Goal: Task Accomplishment & Management: Use online tool/utility

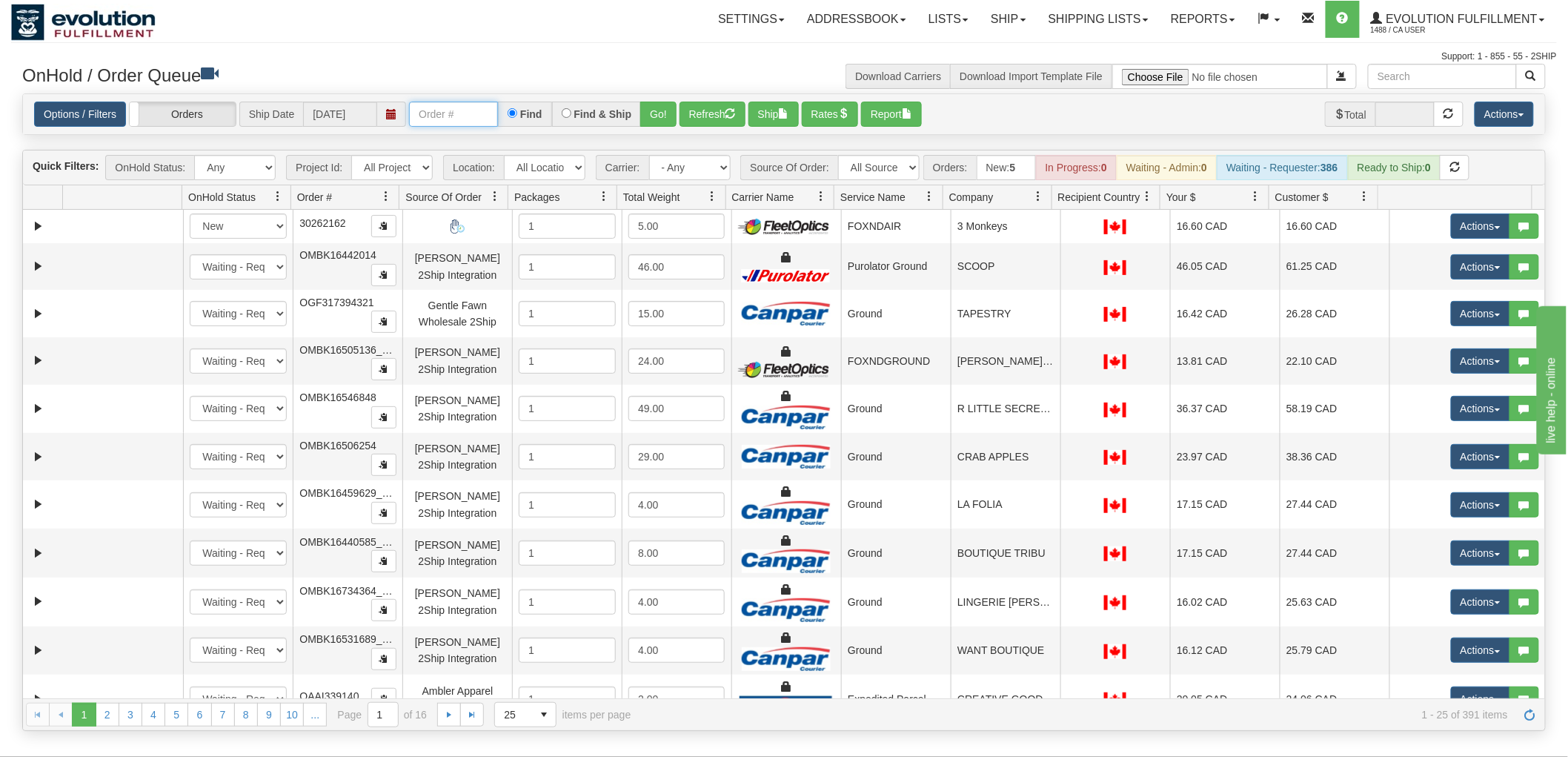
click at [477, 107] on input "text" at bounding box center [453, 114] width 89 height 26
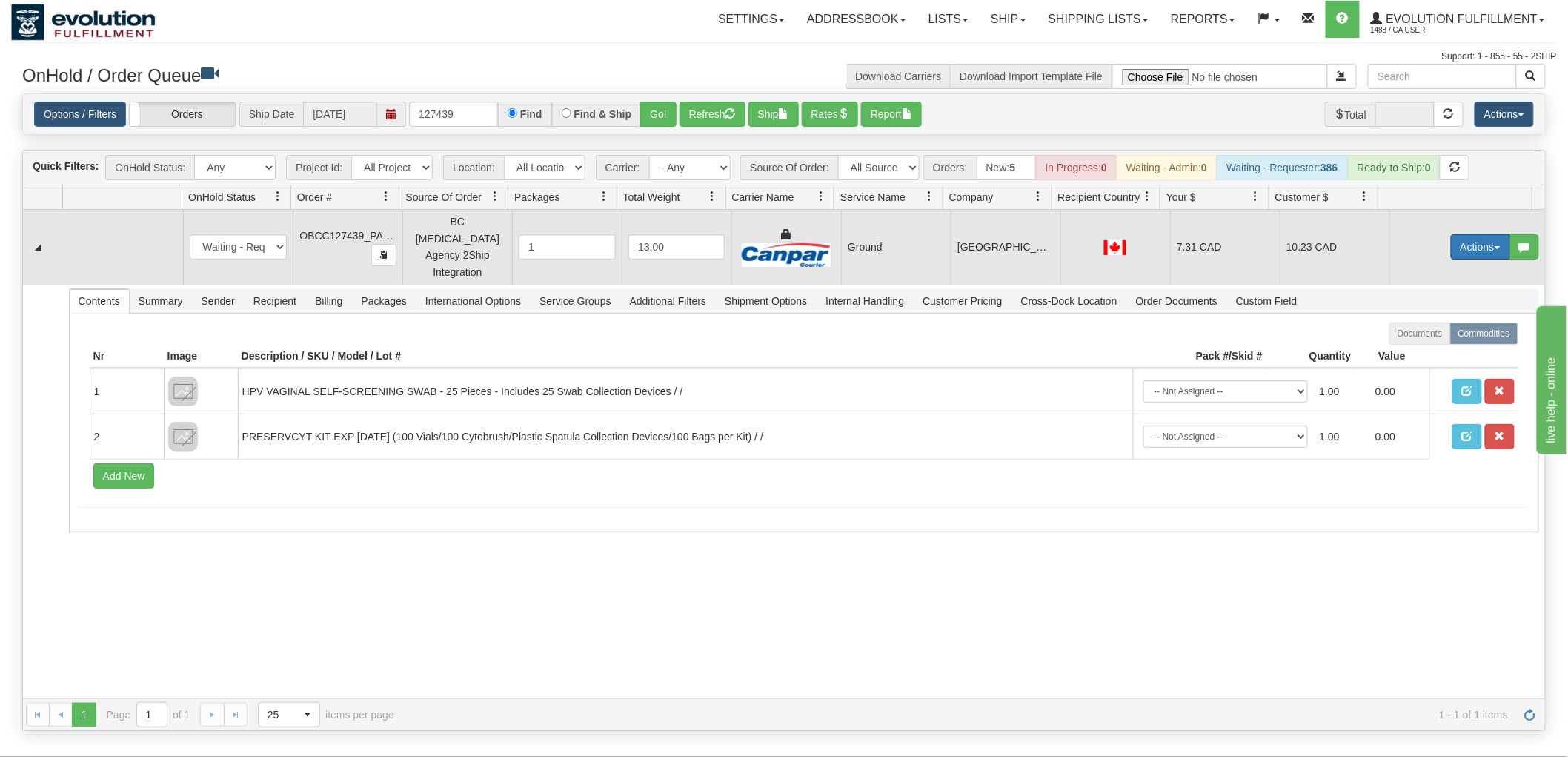
click at [1463, 237] on button "Actions" at bounding box center [1480, 247] width 60 height 26
click at [1440, 308] on span "Rate All Services" at bounding box center [1450, 313] width 89 height 12
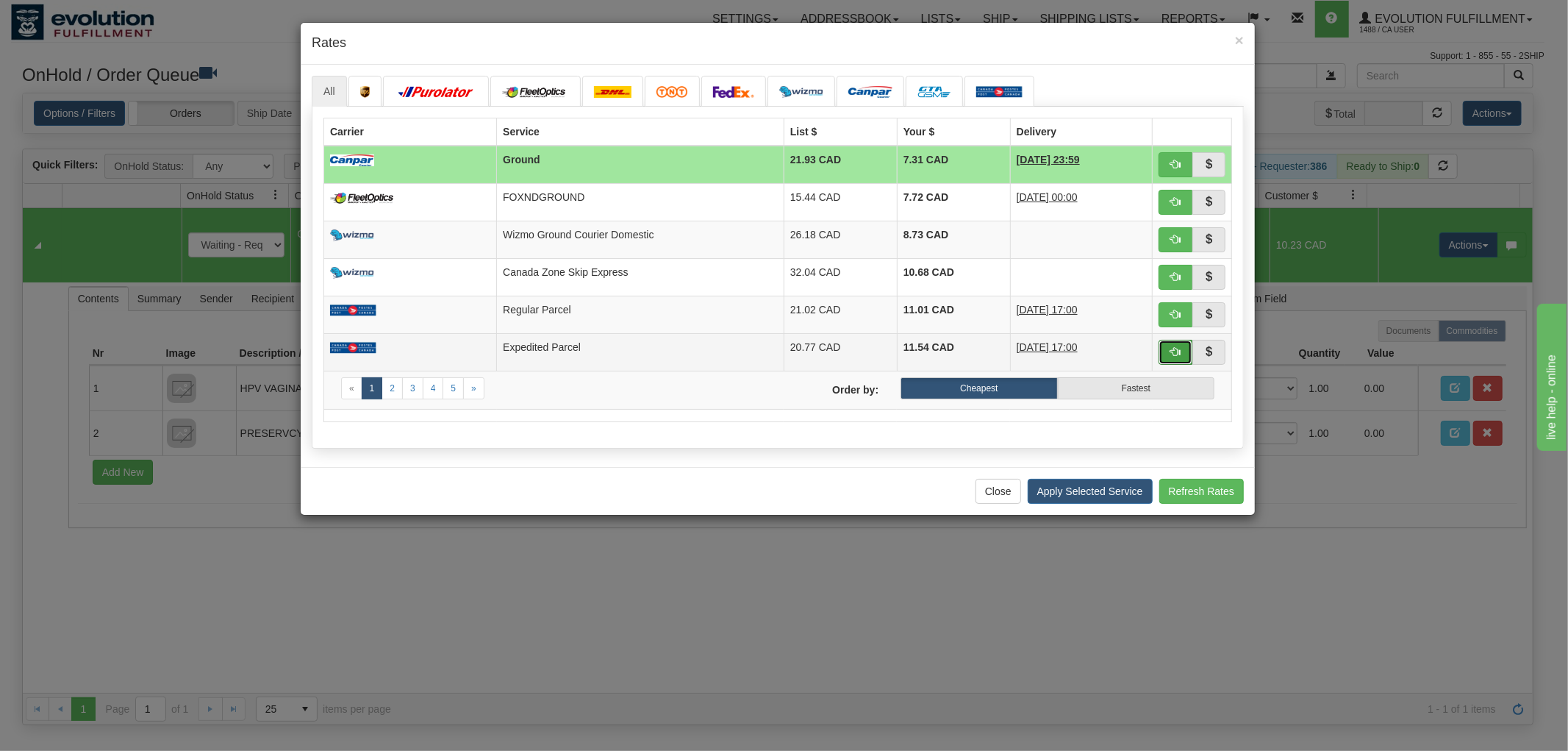
click at [1166, 348] on button "button" at bounding box center [1175, 352] width 34 height 25
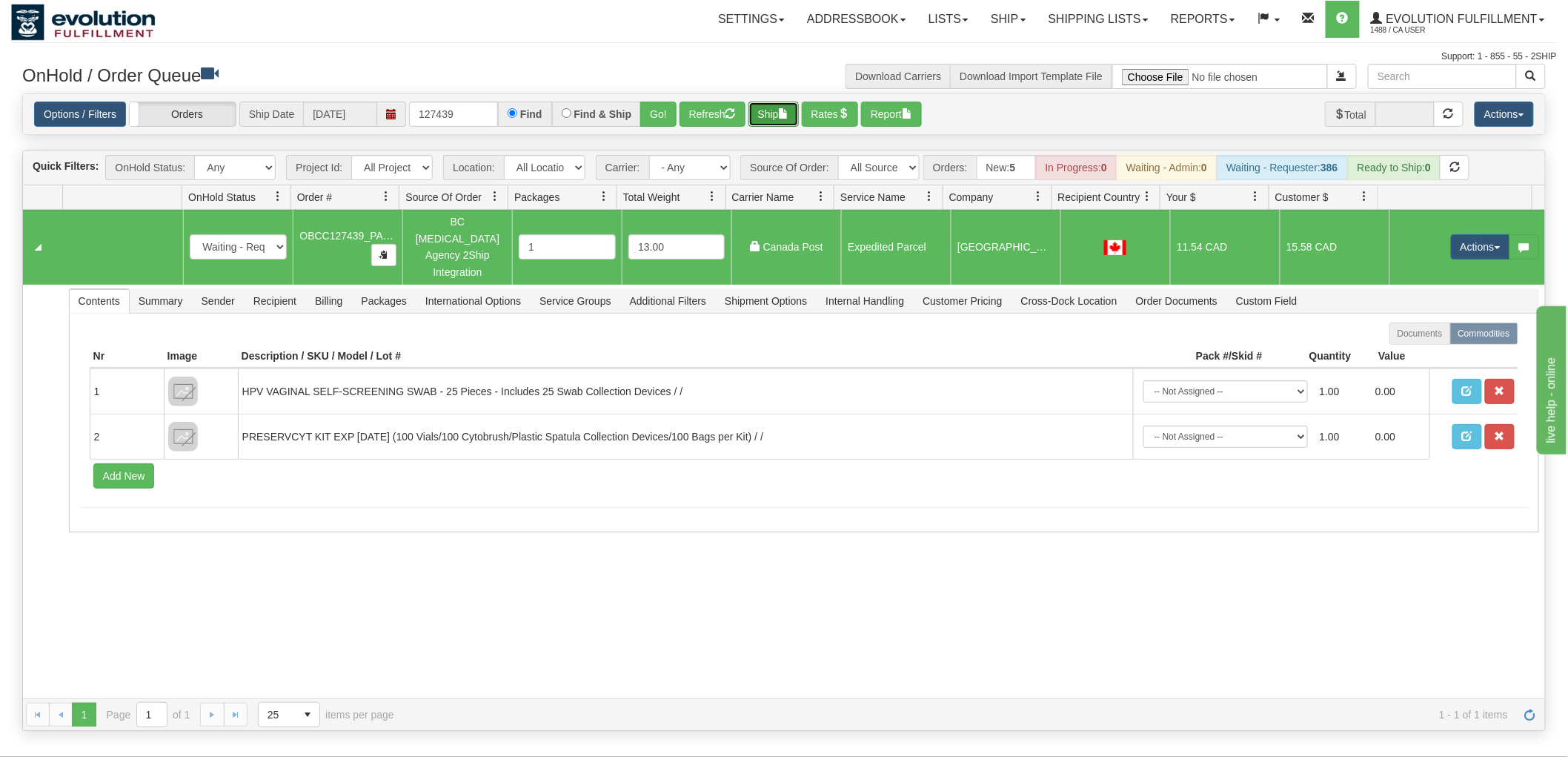
click at [779, 111] on button "Ship" at bounding box center [773, 114] width 50 height 26
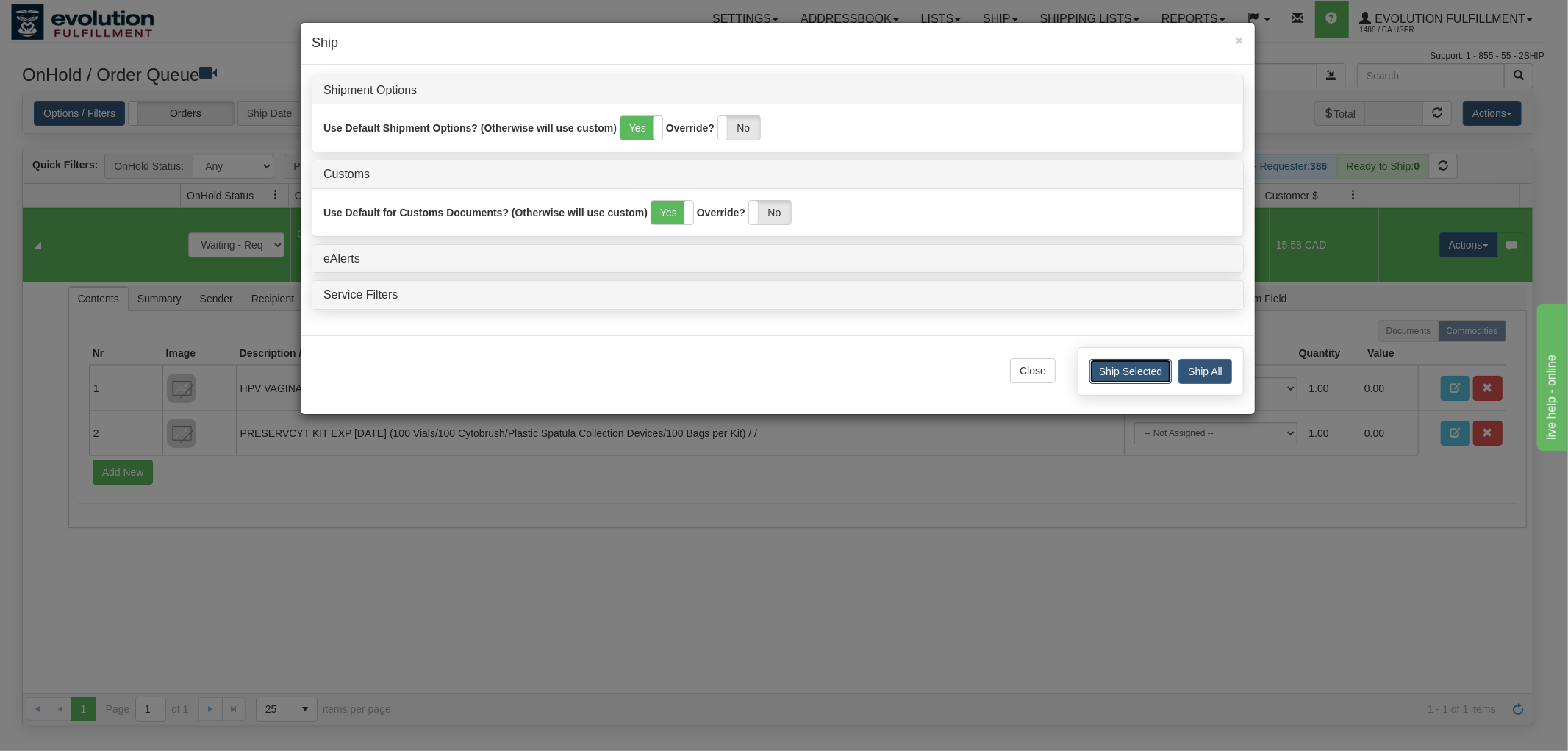
click at [1123, 379] on button "Ship Selected" at bounding box center [1130, 371] width 82 height 25
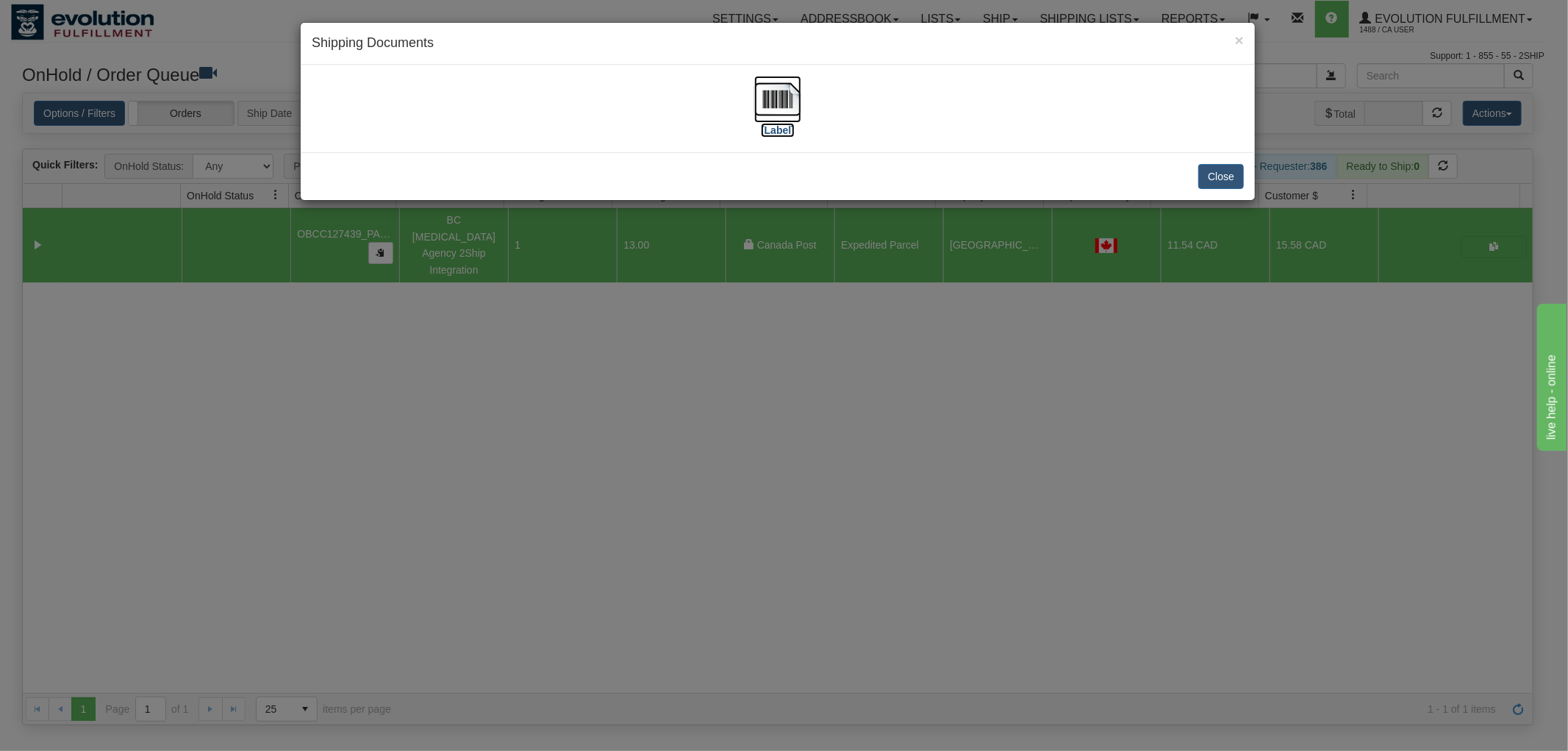
click at [781, 93] on img at bounding box center [777, 99] width 47 height 47
click at [1207, 180] on button "Close" at bounding box center [1221, 176] width 45 height 25
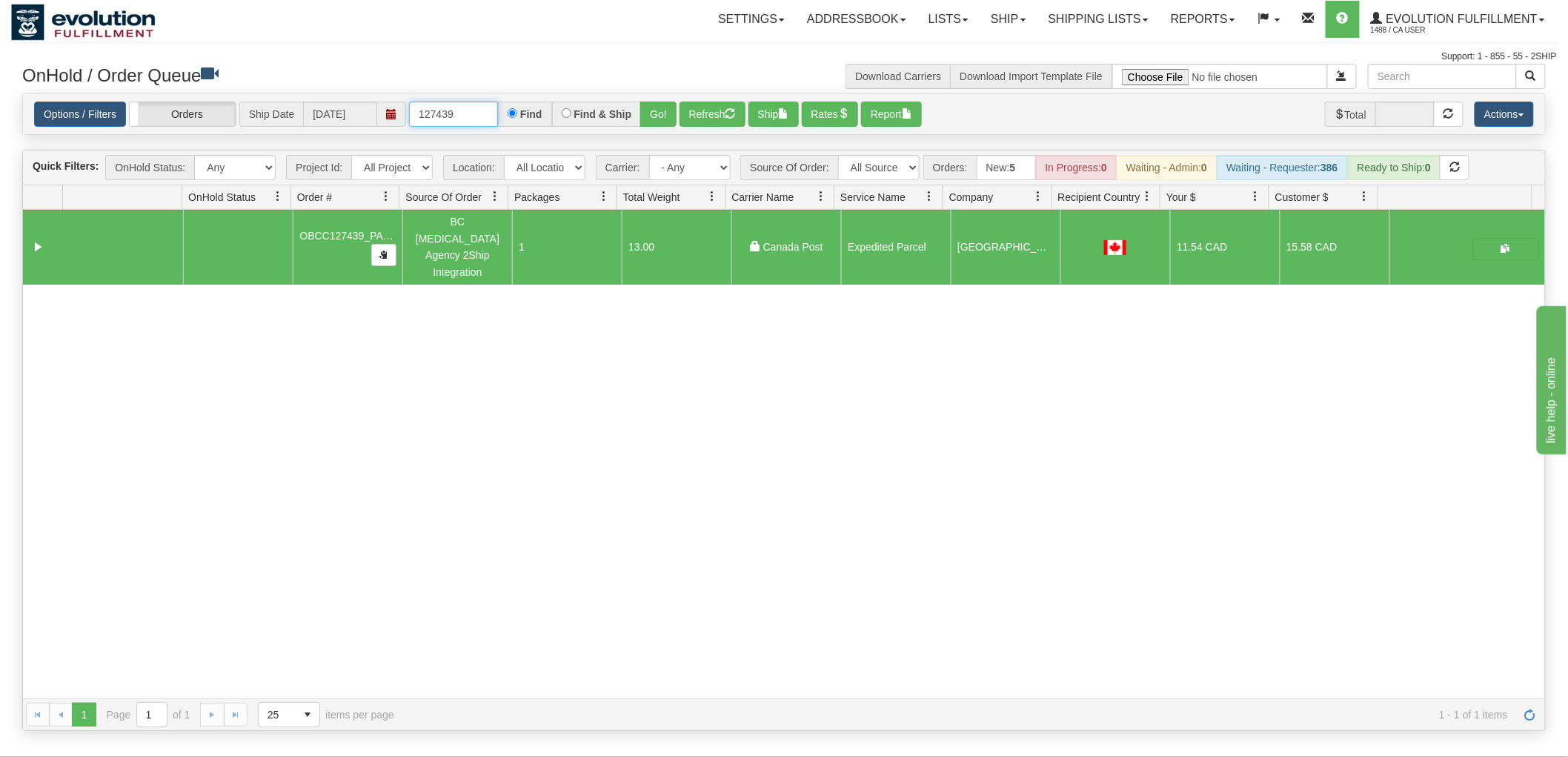
drag, startPoint x: 444, startPoint y: 114, endPoint x: 461, endPoint y: 117, distance: 17.3
click at [461, 117] on input "127439" at bounding box center [453, 114] width 89 height 26
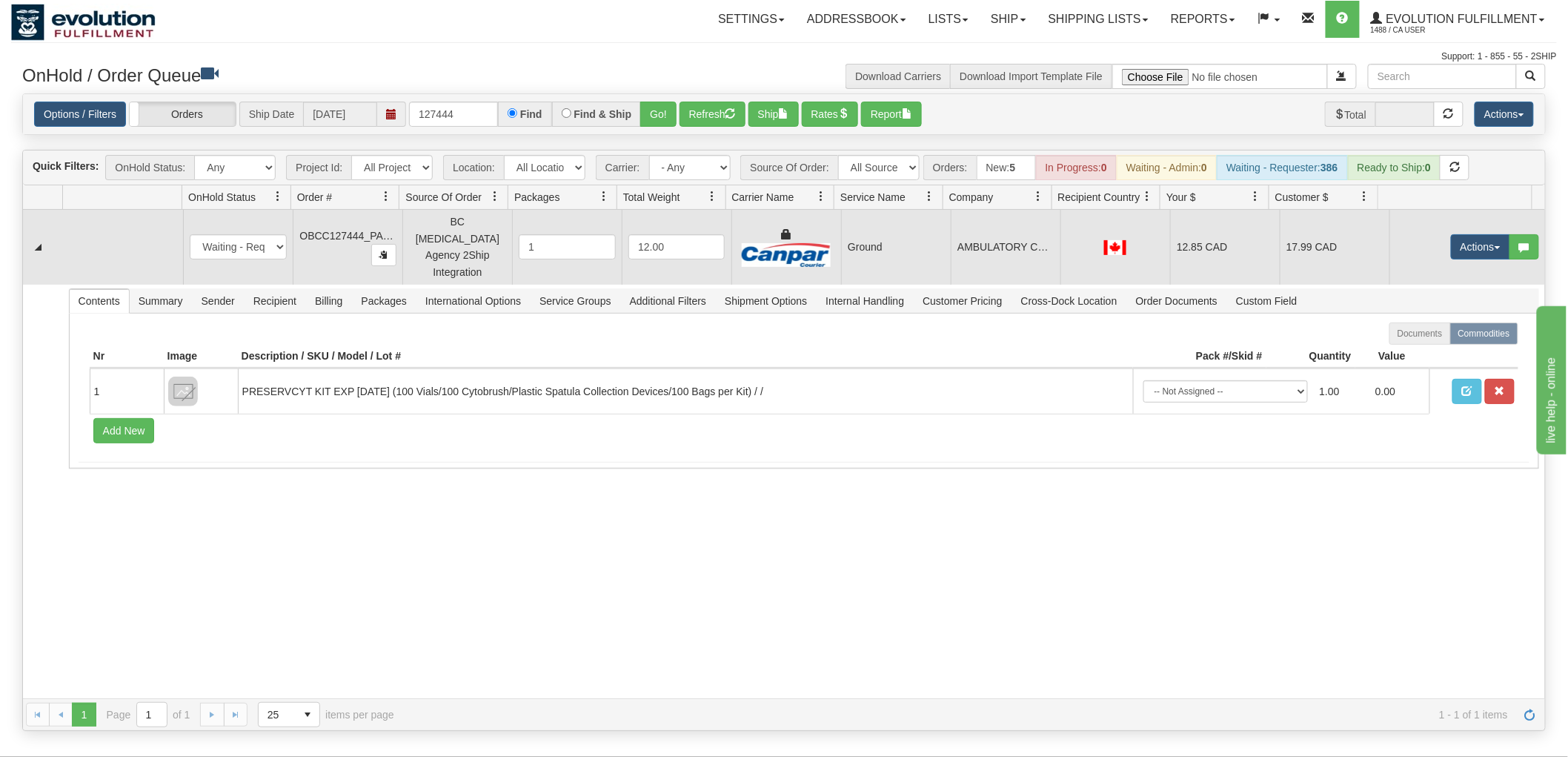
click at [978, 253] on td "AMBULATORY CARE - CRANBROOK [PERSON_NAME]" at bounding box center [1005, 247] width 110 height 75
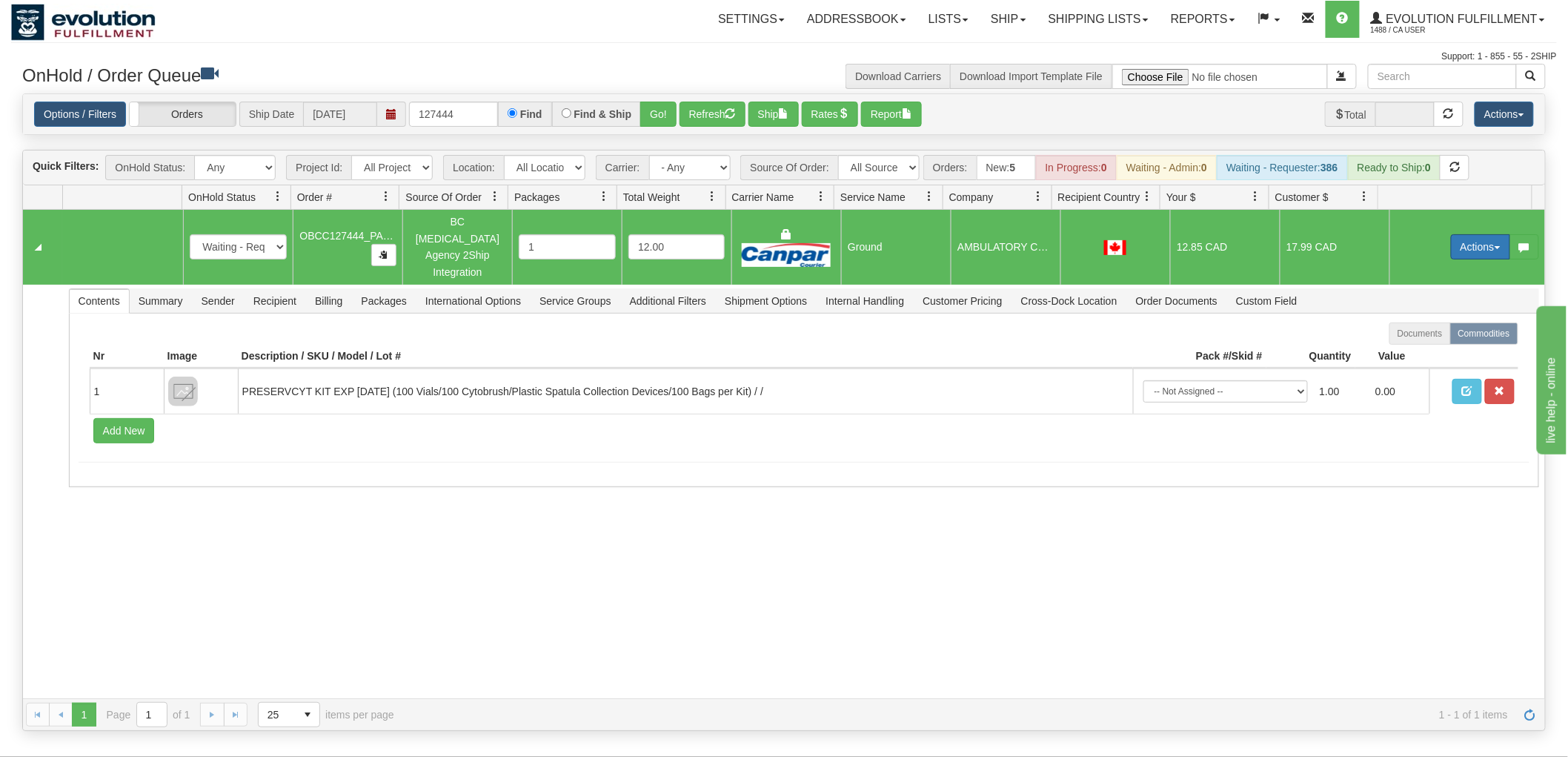
click at [1475, 234] on button "Actions" at bounding box center [1480, 247] width 60 height 26
click at [1464, 308] on span "Rate All Services" at bounding box center [1450, 313] width 89 height 12
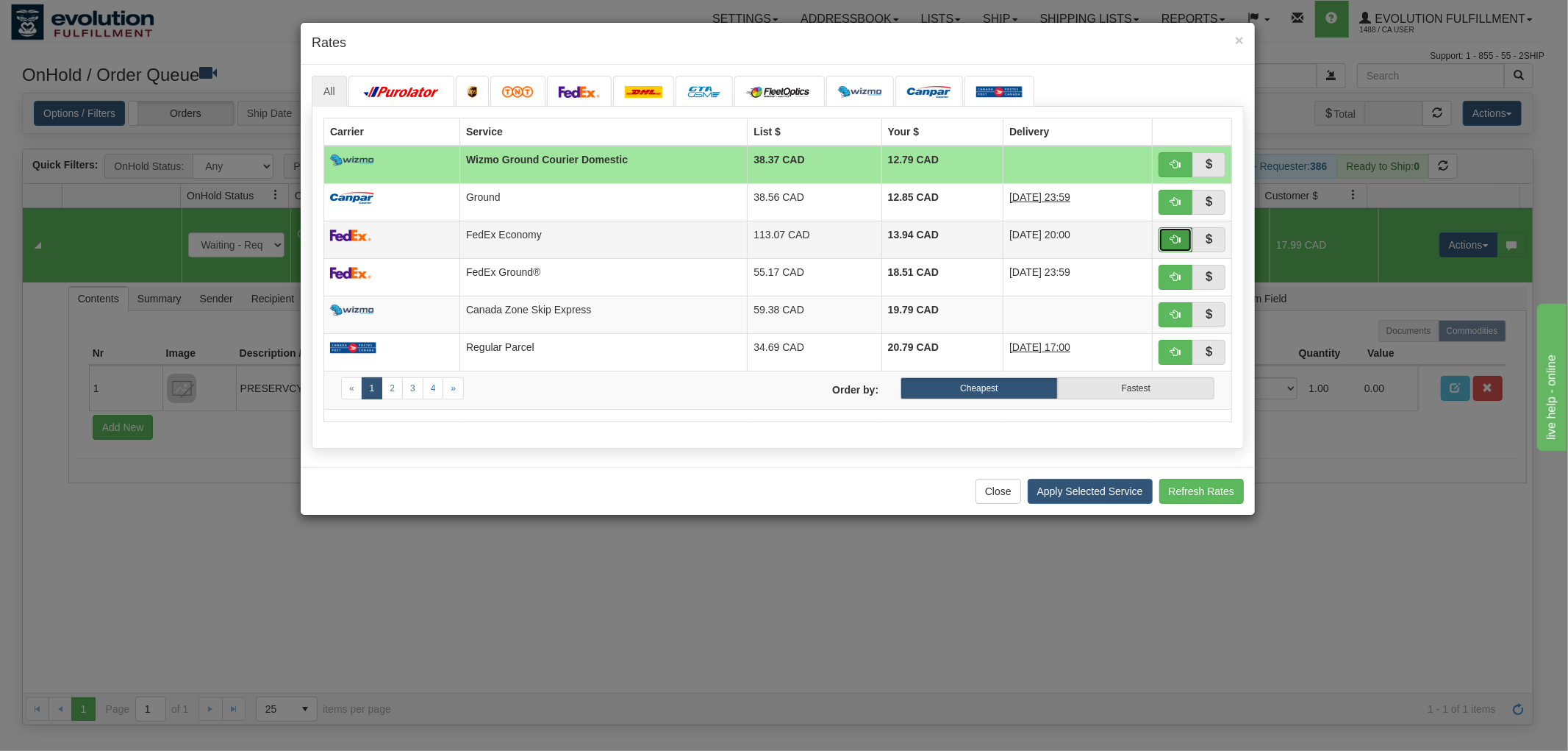
click at [1168, 236] on button "button" at bounding box center [1175, 239] width 34 height 25
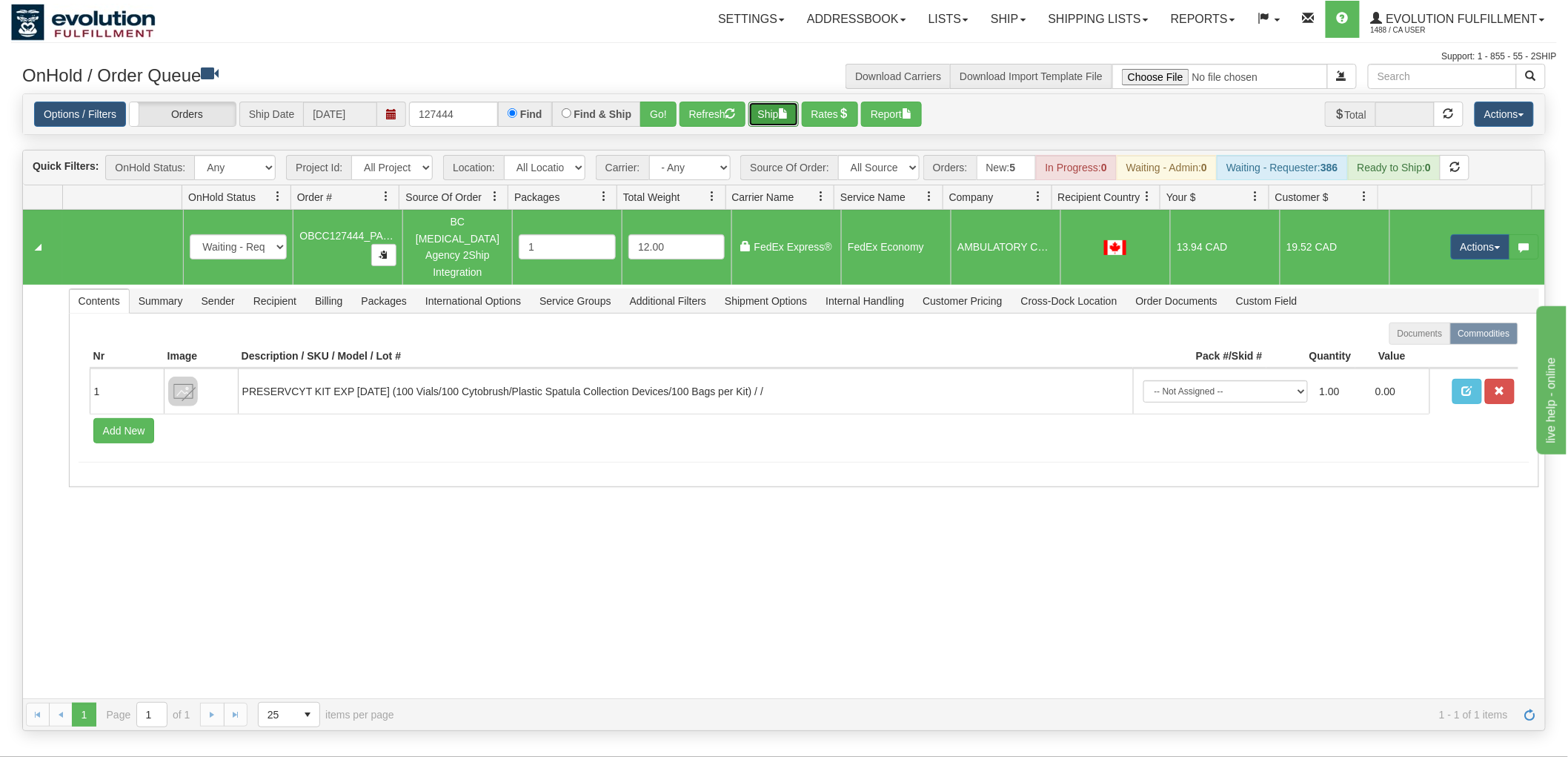
click at [779, 112] on button "Ship" at bounding box center [773, 114] width 50 height 26
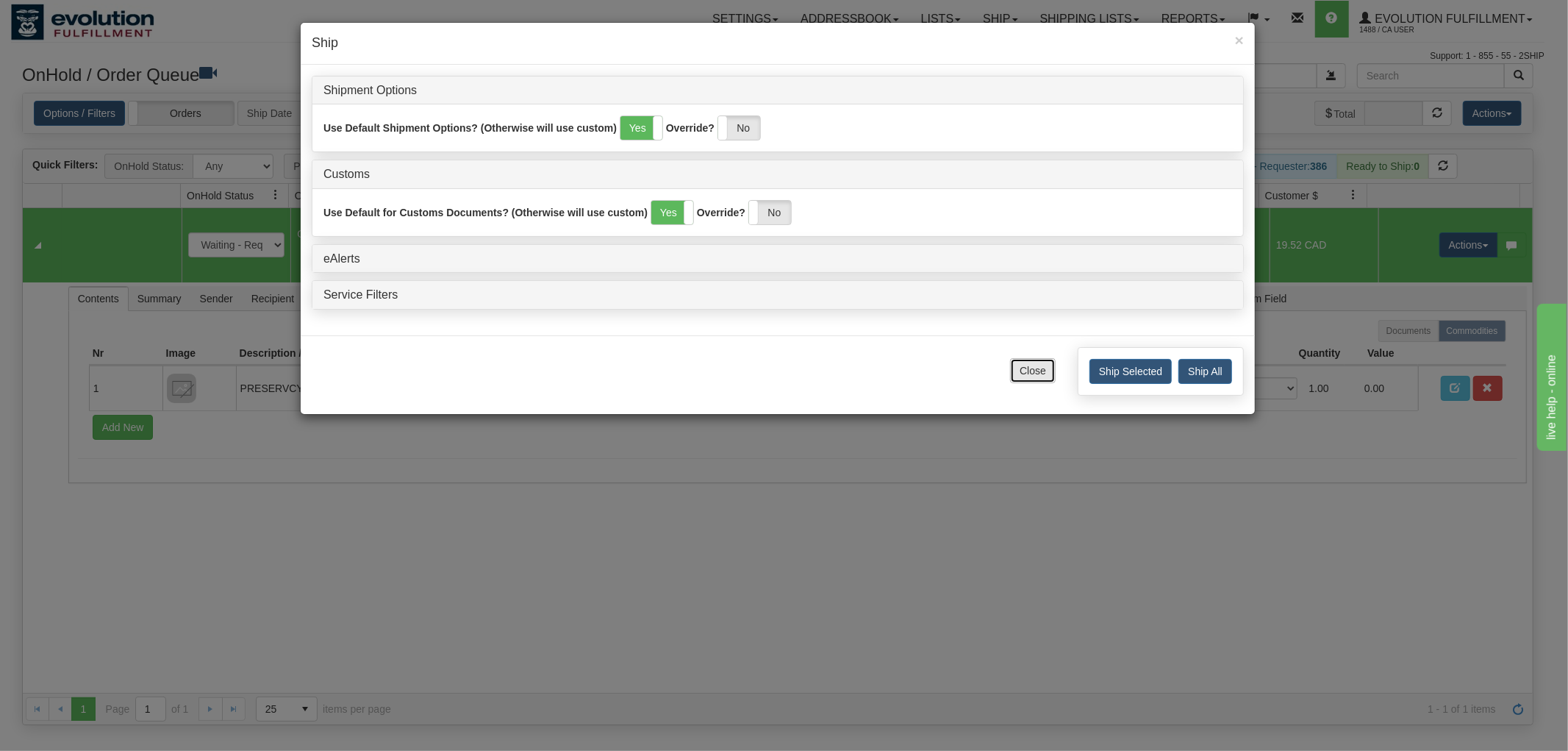
click at [1029, 365] on button "Close" at bounding box center [1032, 371] width 45 height 25
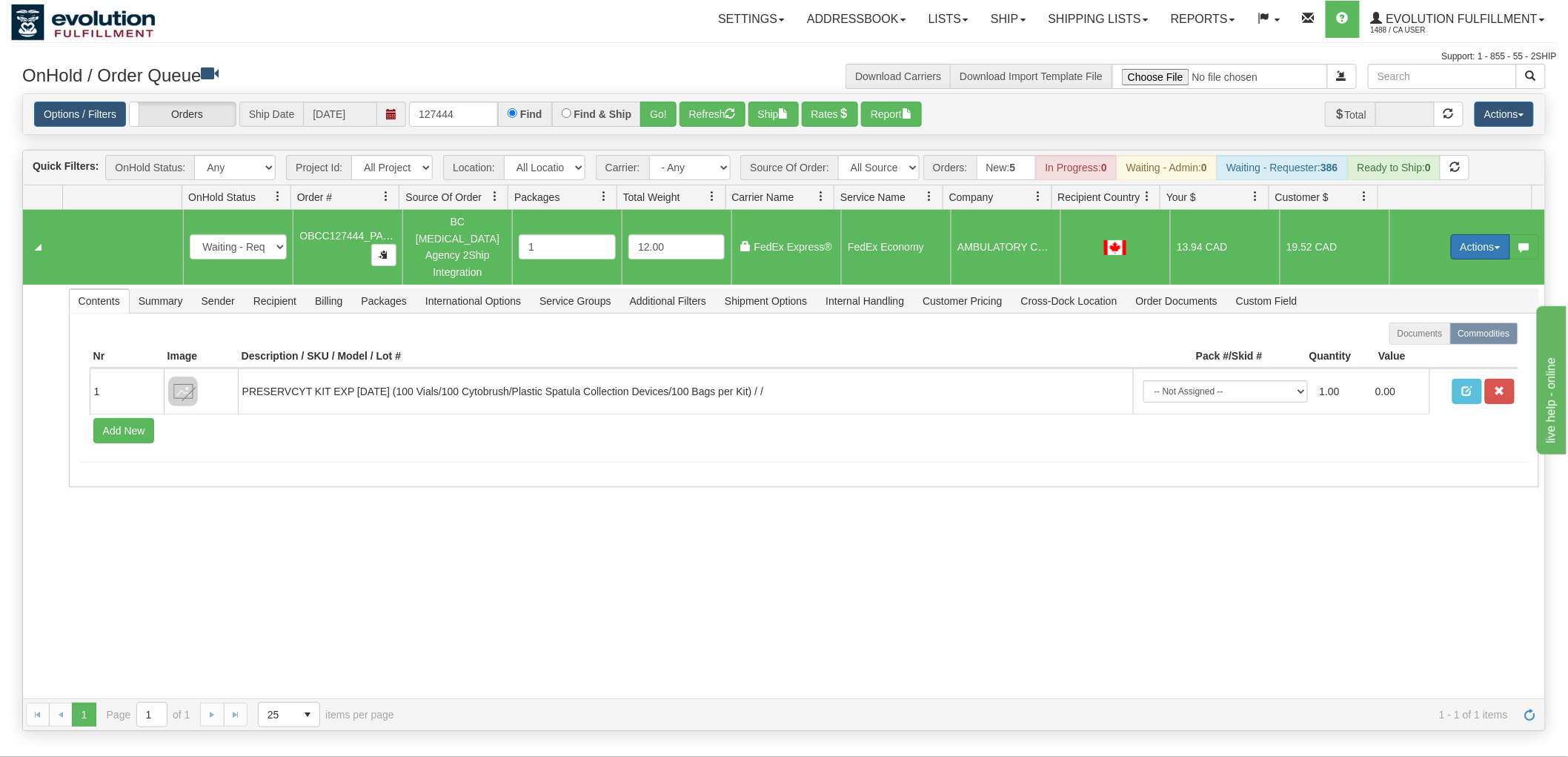
click at [1471, 234] on button "Actions" at bounding box center [1480, 247] width 60 height 26
click at [1429, 308] on span "Rate All Services" at bounding box center [1450, 313] width 89 height 12
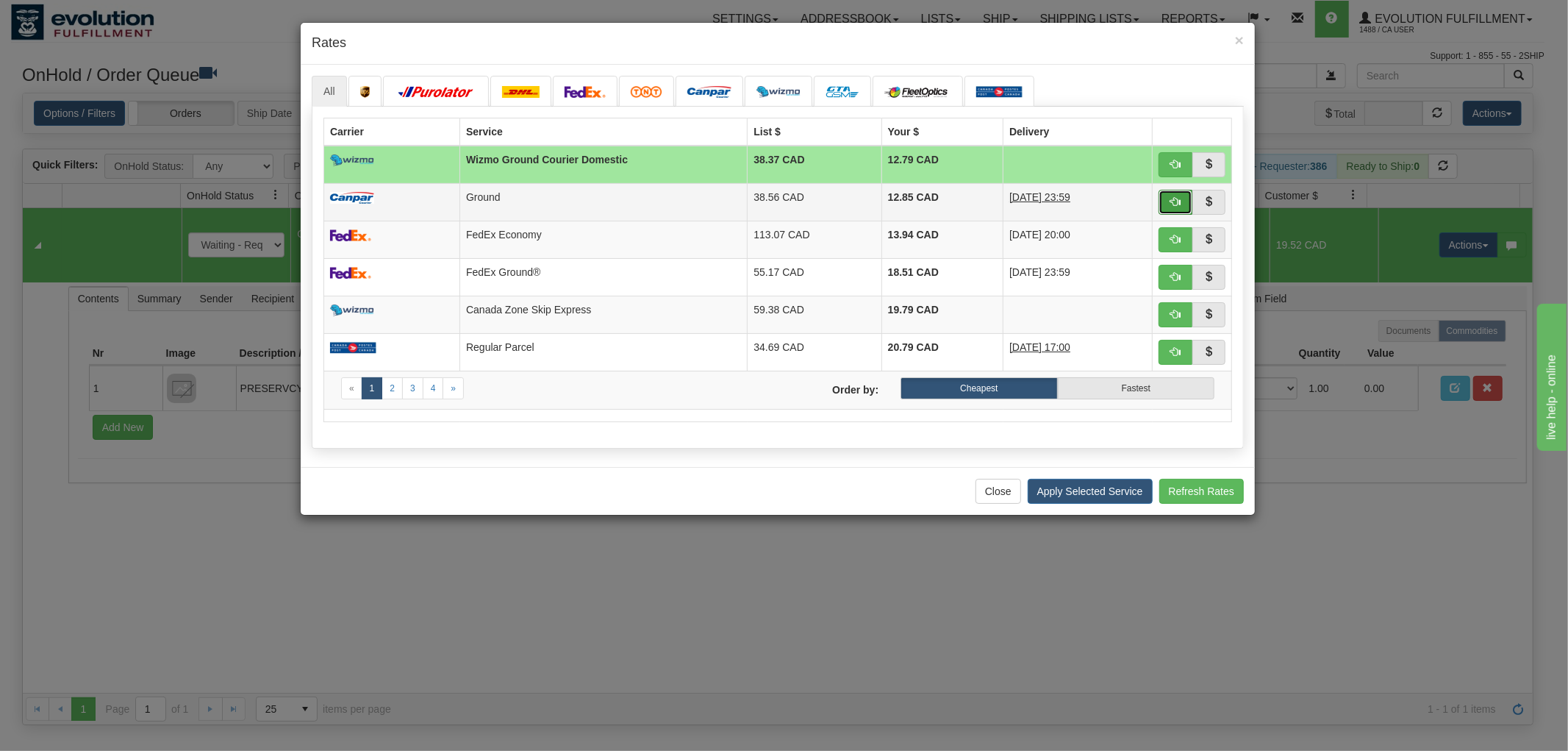
click at [1172, 201] on span "button" at bounding box center [1175, 201] width 10 height 10
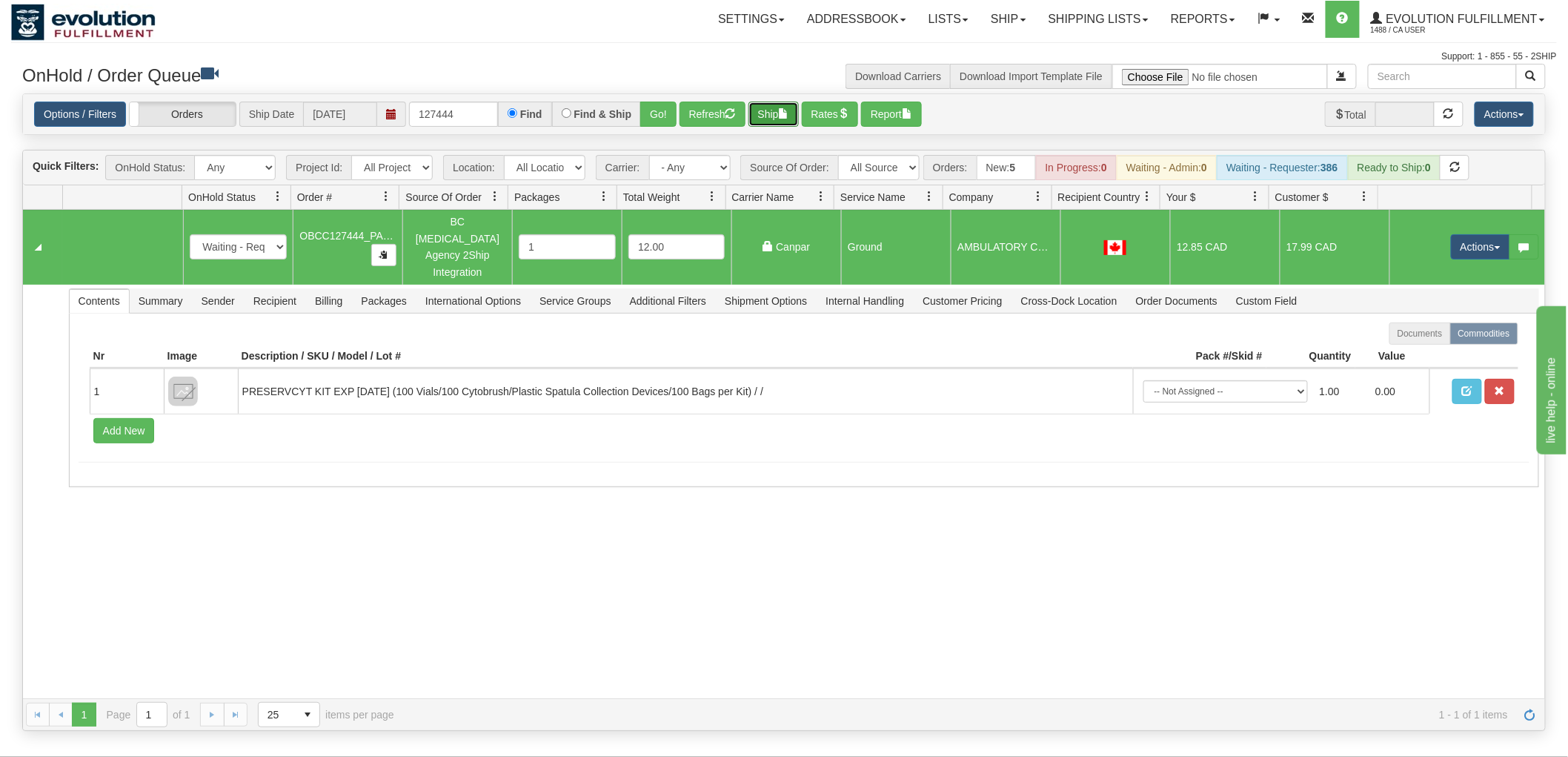
click at [781, 114] on button "Ship" at bounding box center [773, 114] width 50 height 26
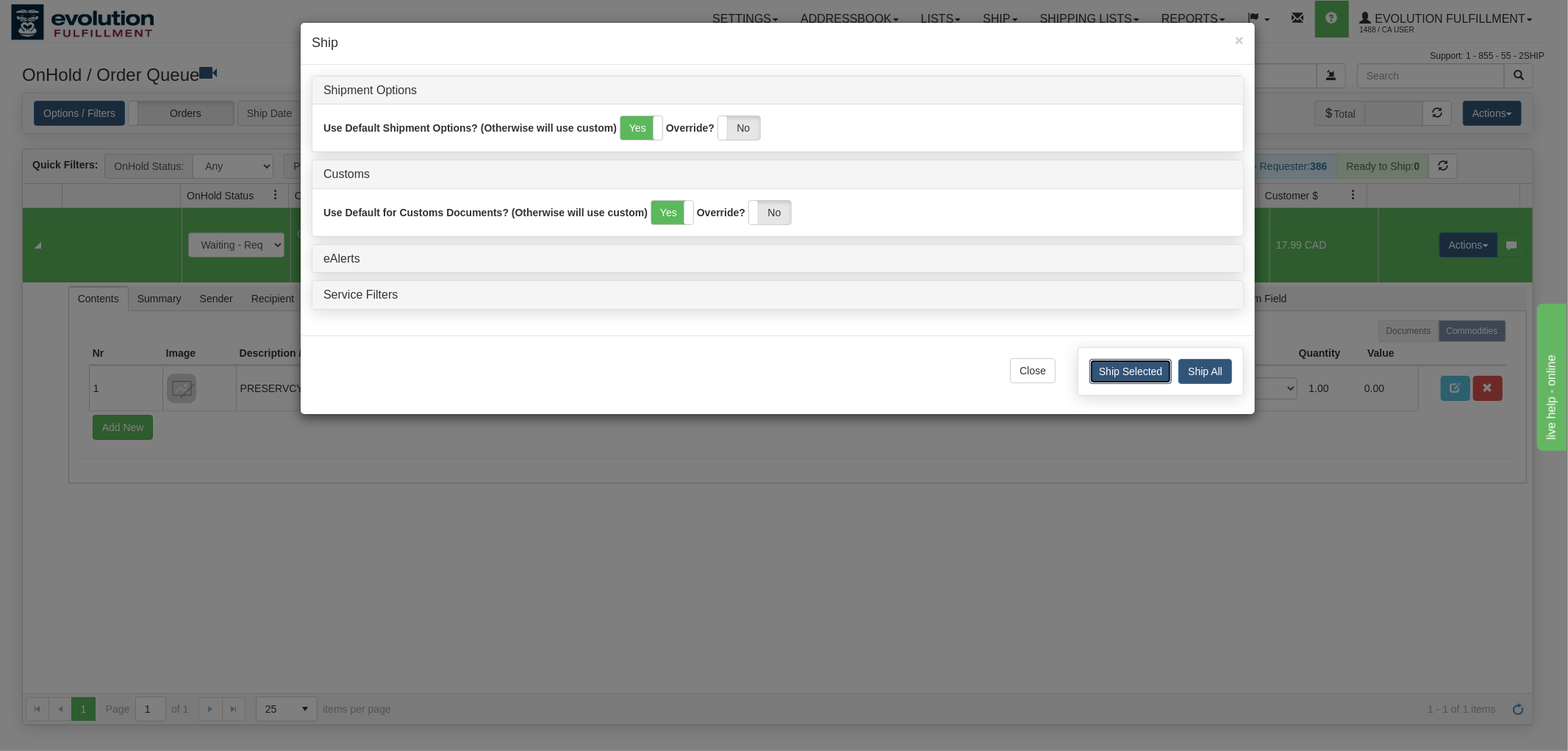
click at [1106, 368] on button "Ship Selected" at bounding box center [1130, 371] width 82 height 25
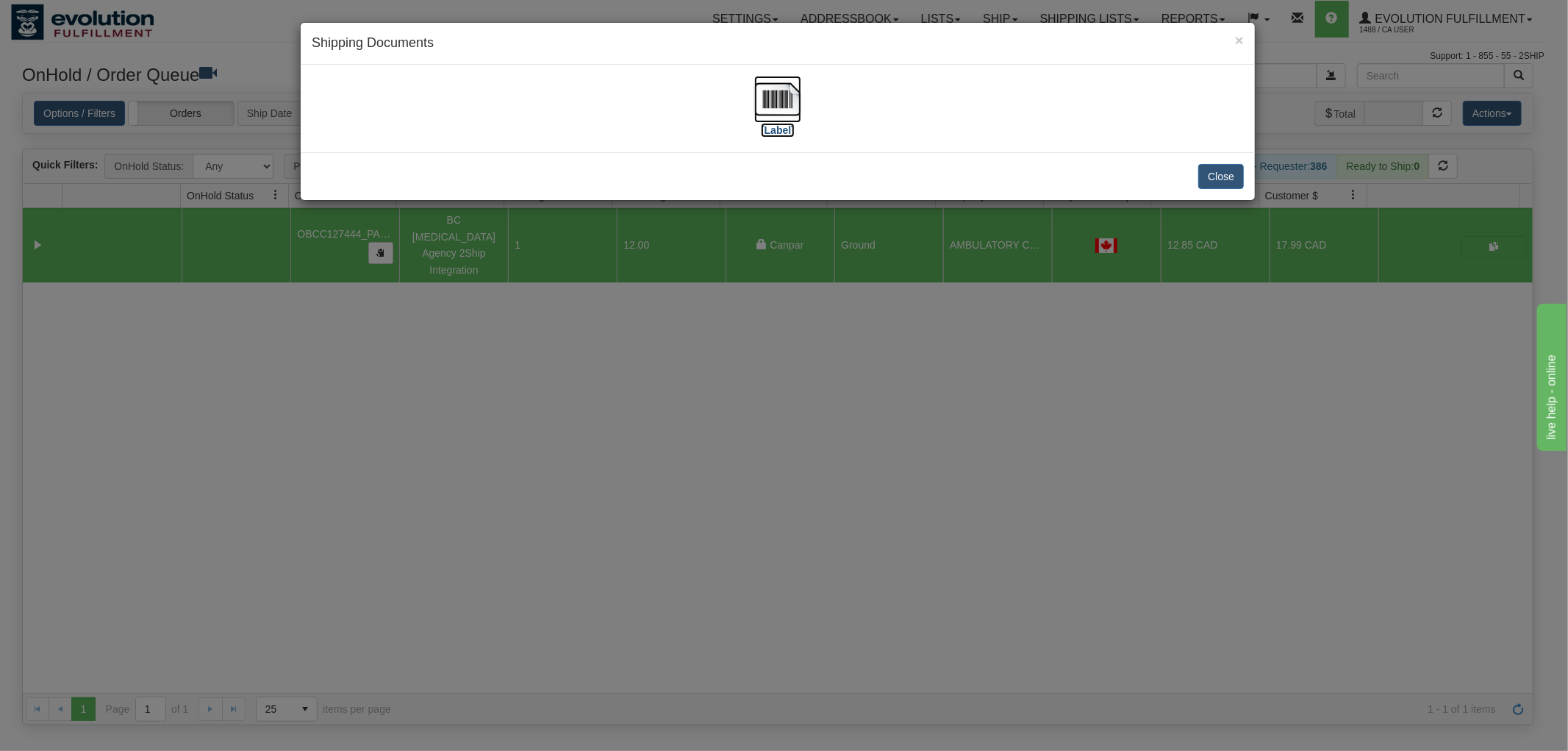
click at [780, 100] on img at bounding box center [777, 99] width 47 height 47
click at [1224, 174] on button "Close" at bounding box center [1221, 176] width 45 height 25
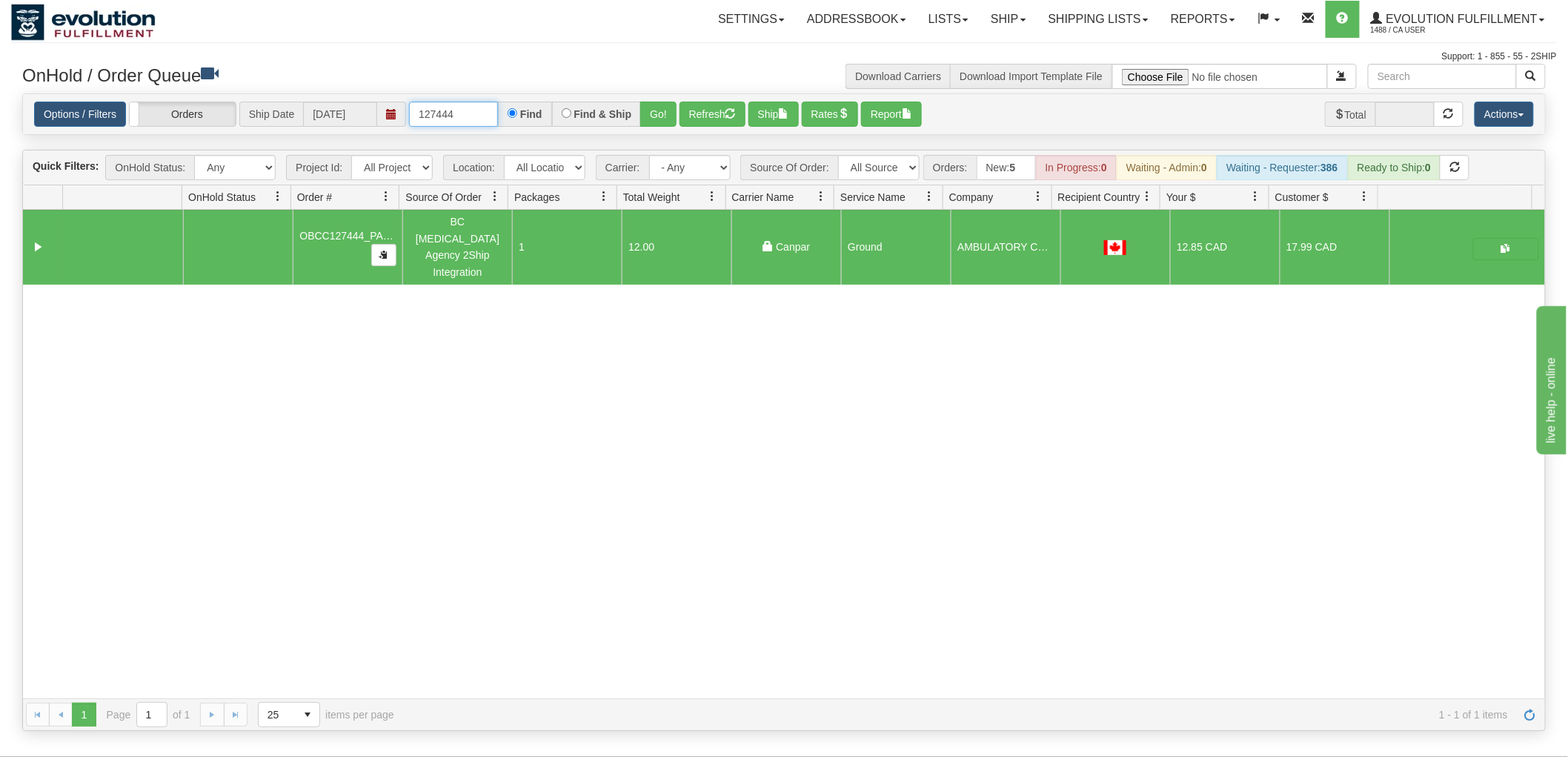
drag, startPoint x: 448, startPoint y: 111, endPoint x: 461, endPoint y: 113, distance: 13.2
click at [461, 113] on input "127444" at bounding box center [453, 114] width 89 height 26
type input "127441"
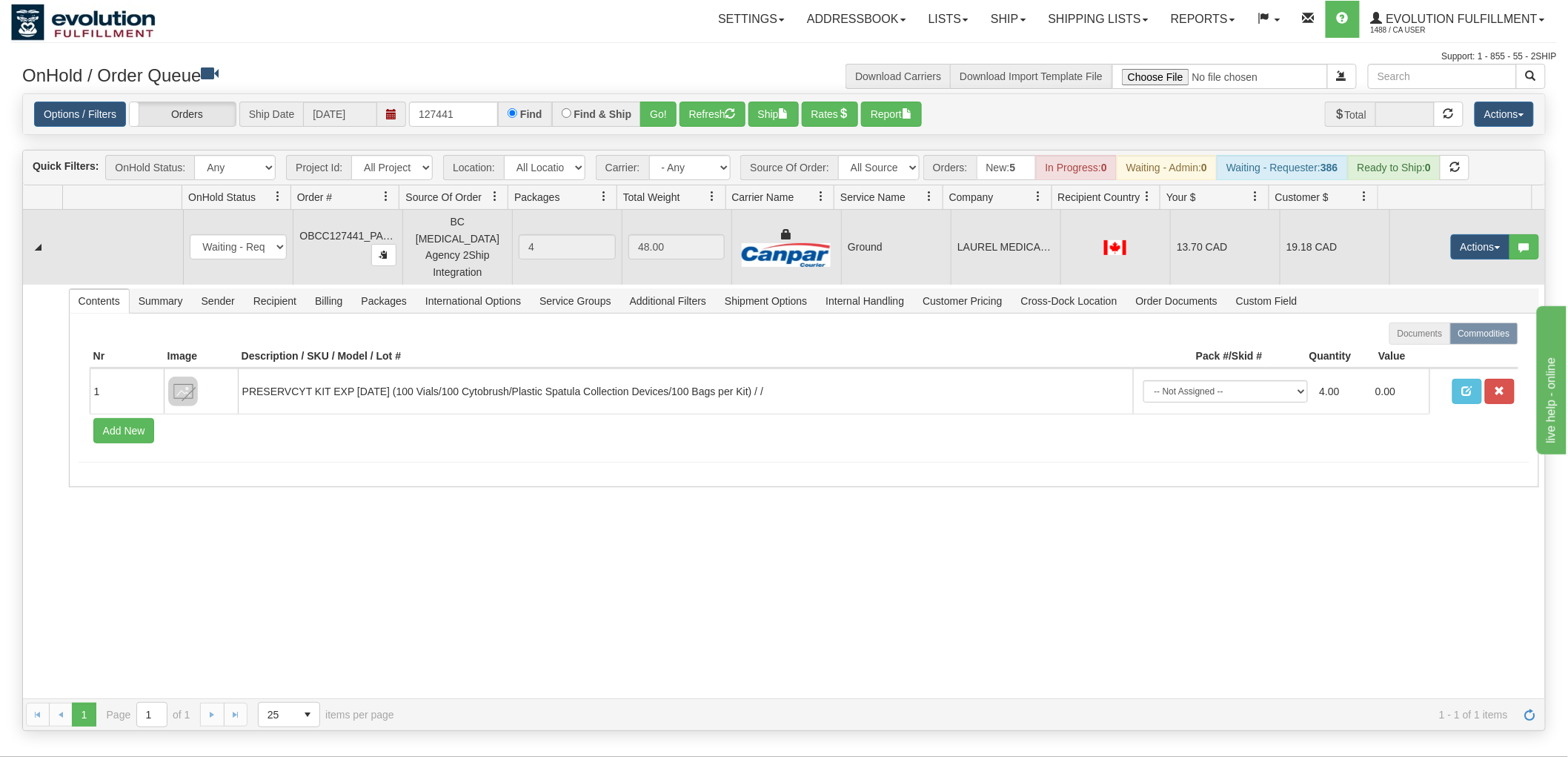
click at [951, 231] on td "LAUREL MEDICAL CLINIC" at bounding box center [1005, 247] width 110 height 75
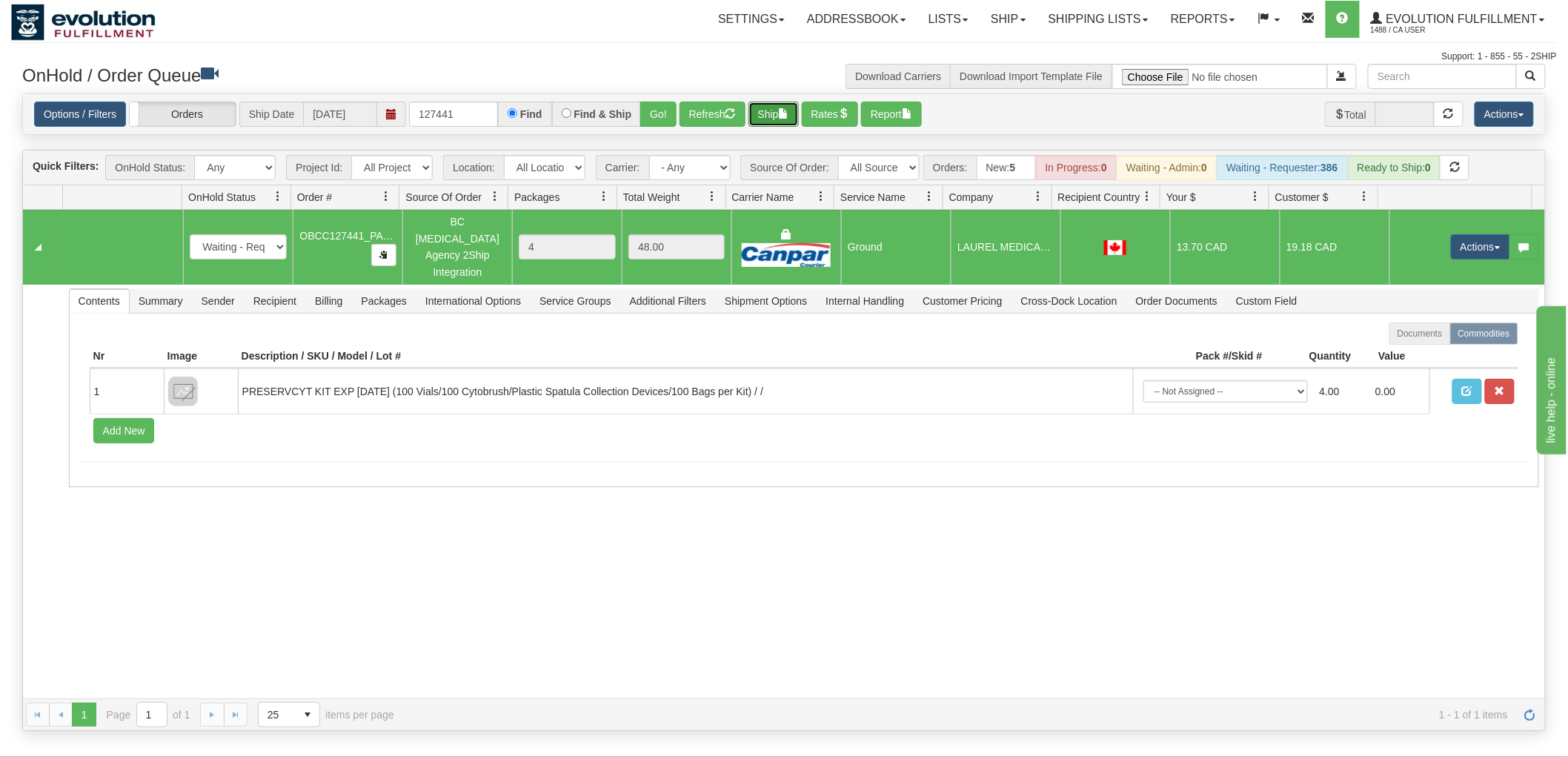
click at [781, 112] on button "Ship" at bounding box center [773, 114] width 50 height 26
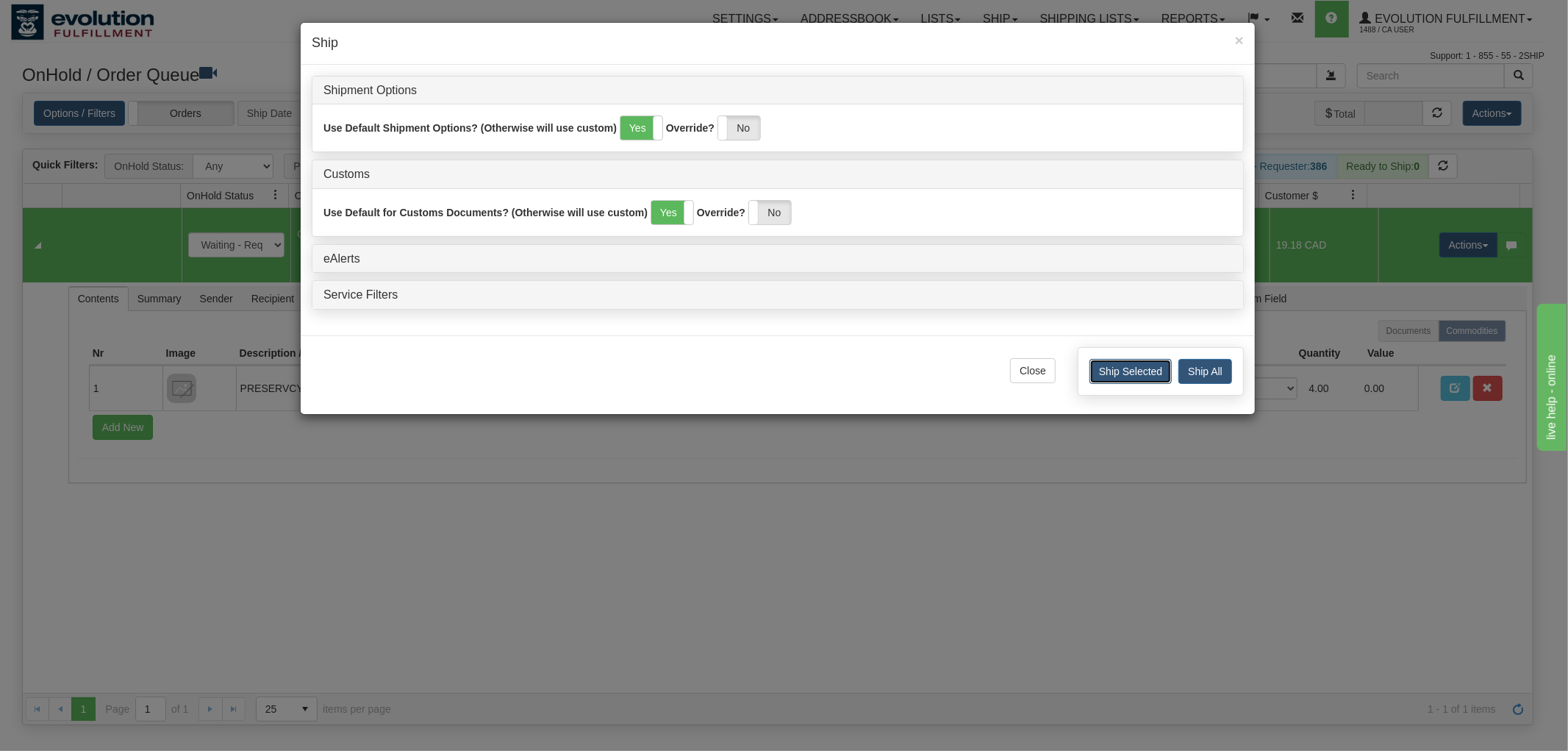
click at [1097, 376] on button "Ship Selected" at bounding box center [1130, 371] width 82 height 25
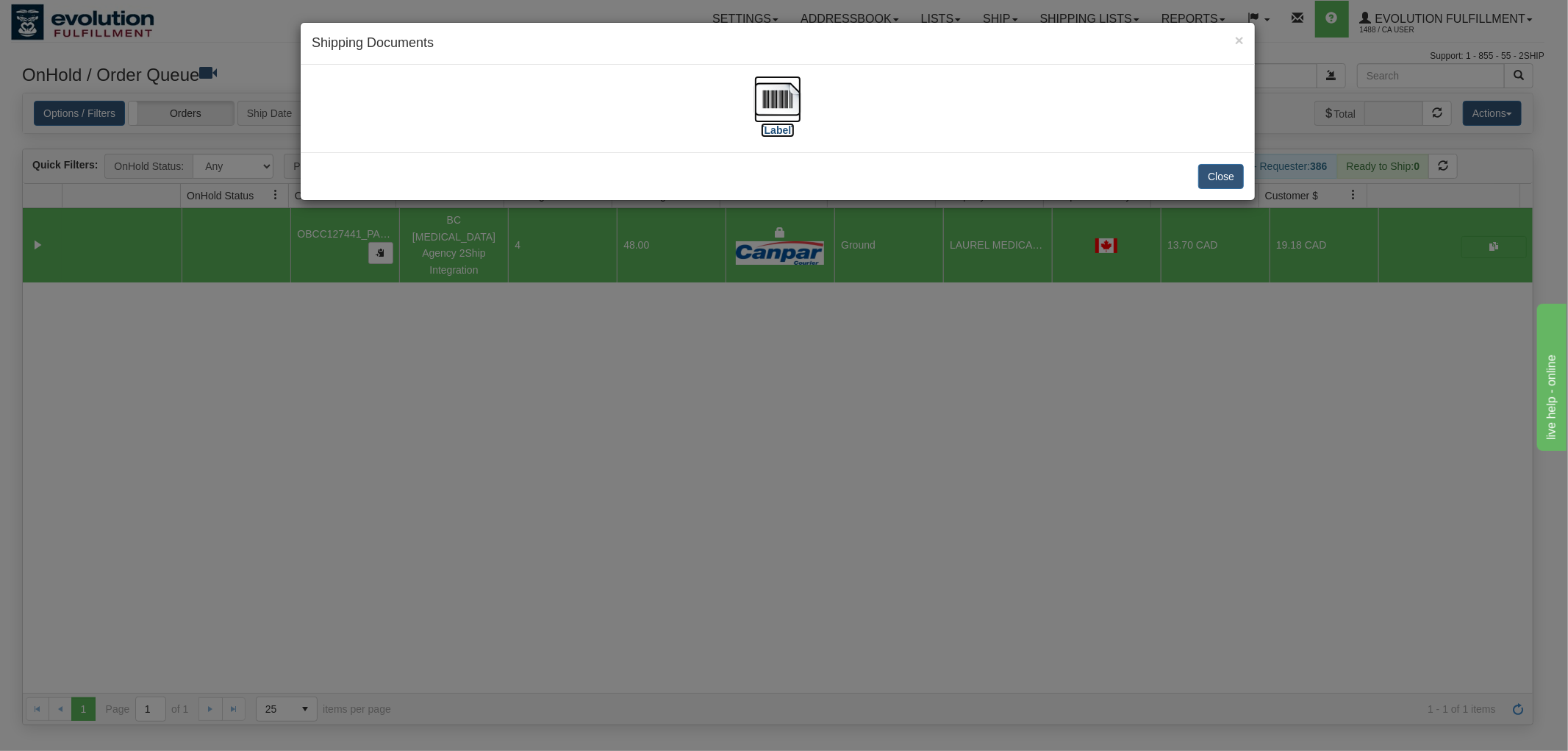
click at [787, 99] on img at bounding box center [777, 99] width 47 height 47
click at [1231, 180] on button "Close" at bounding box center [1221, 176] width 45 height 25
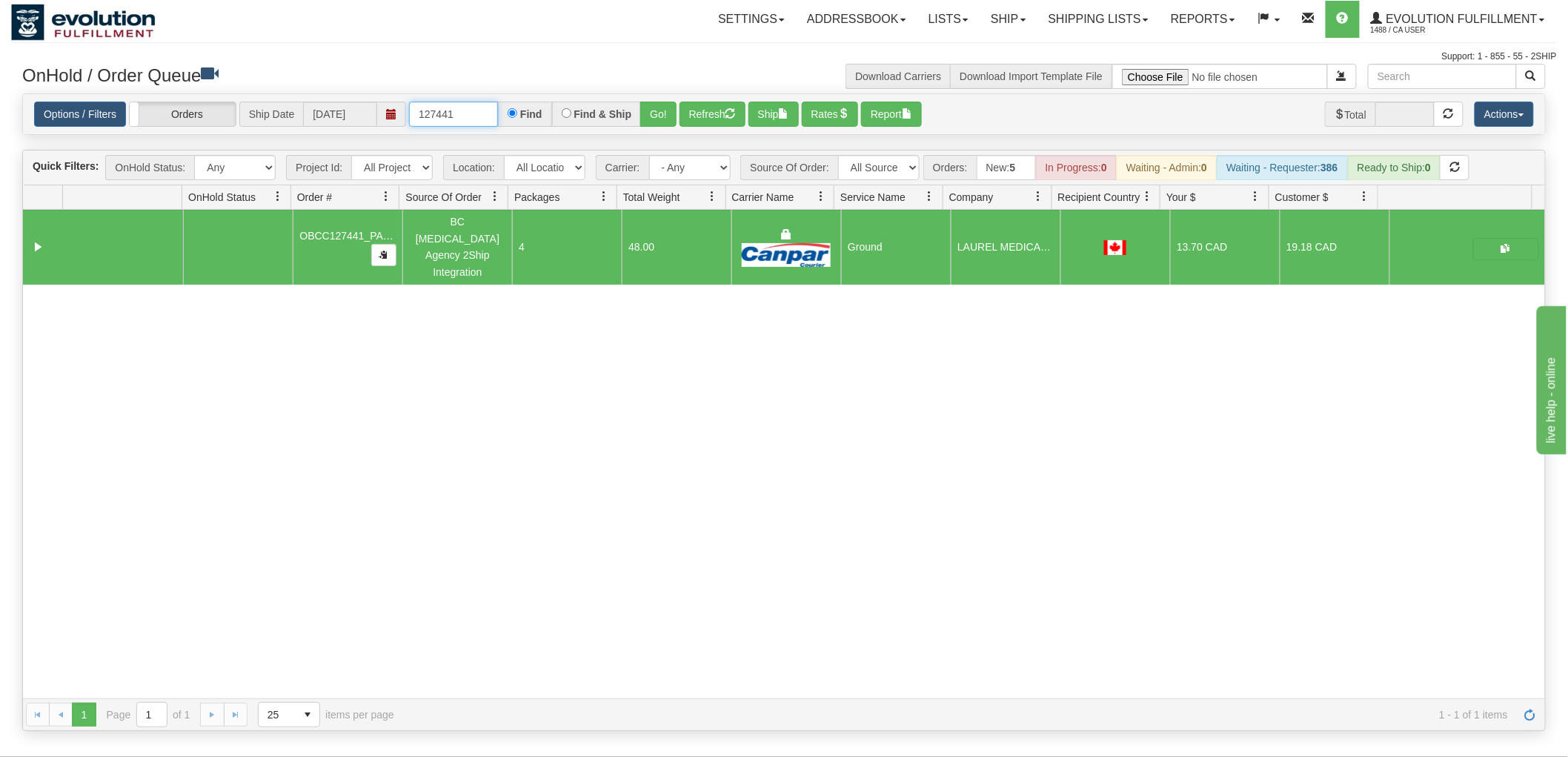
click at [457, 117] on input "127441" at bounding box center [453, 114] width 89 height 26
click at [706, 114] on button "Refresh" at bounding box center [712, 114] width 66 height 26
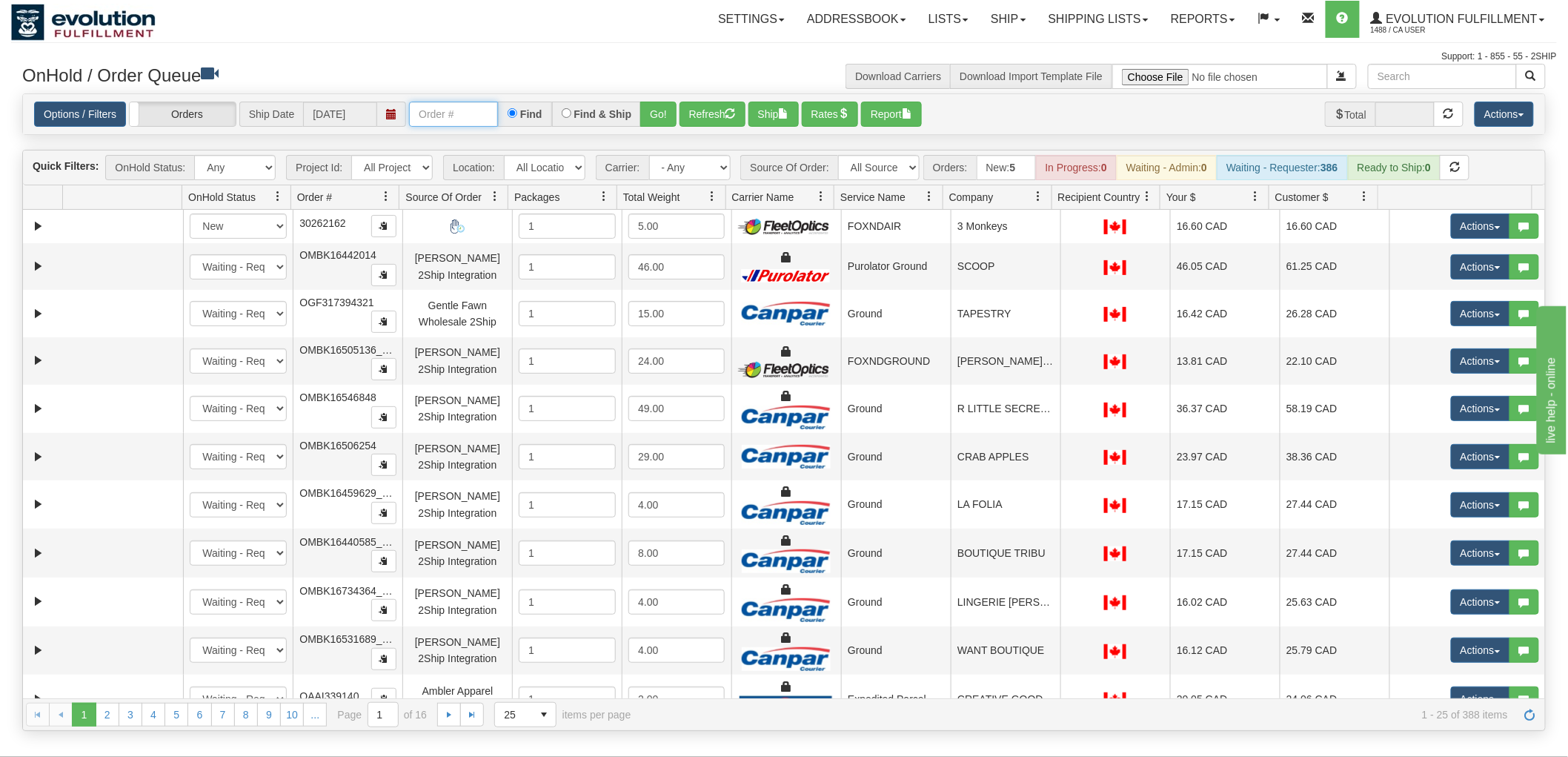
click at [478, 120] on input "text" at bounding box center [453, 114] width 89 height 26
click at [729, 104] on button "Refresh" at bounding box center [712, 114] width 66 height 26
click at [721, 118] on button "Refresh" at bounding box center [712, 114] width 66 height 26
